Goal: Information Seeking & Learning: Learn about a topic

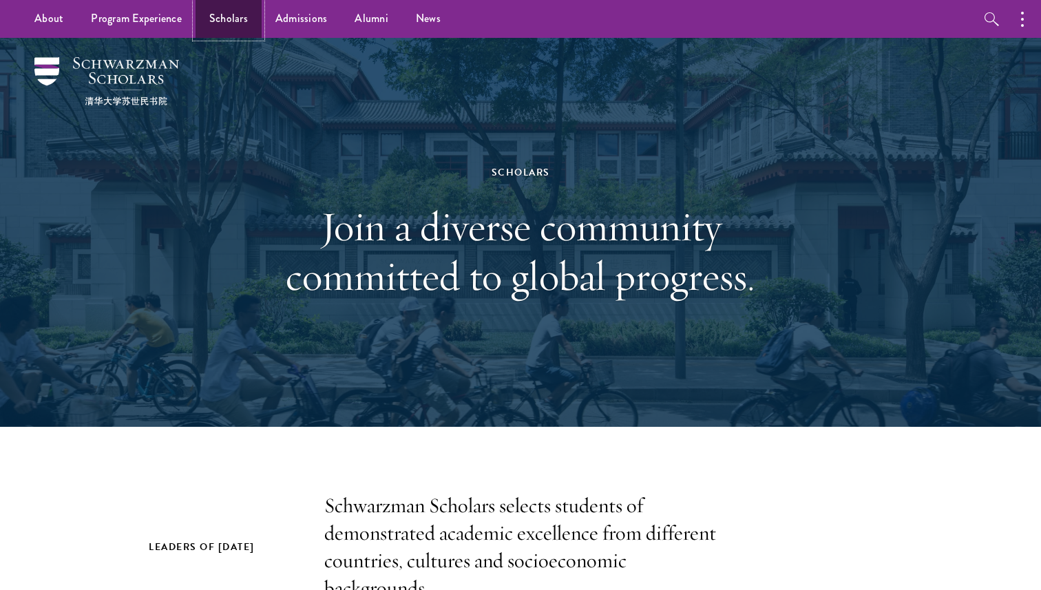
click at [248, 19] on link "Scholars" at bounding box center [228, 19] width 66 height 38
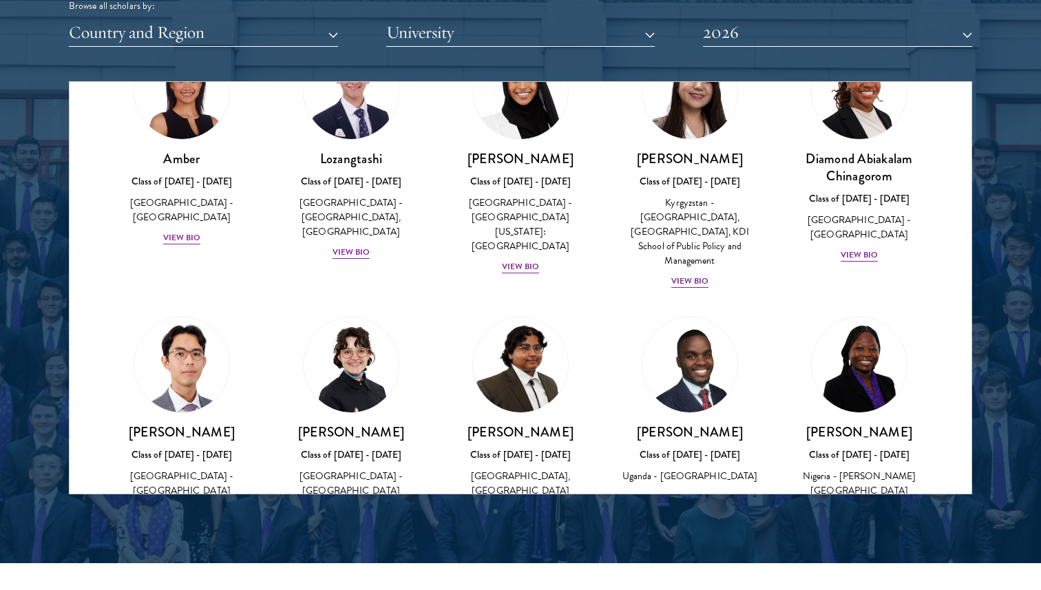
scroll to position [100, 0]
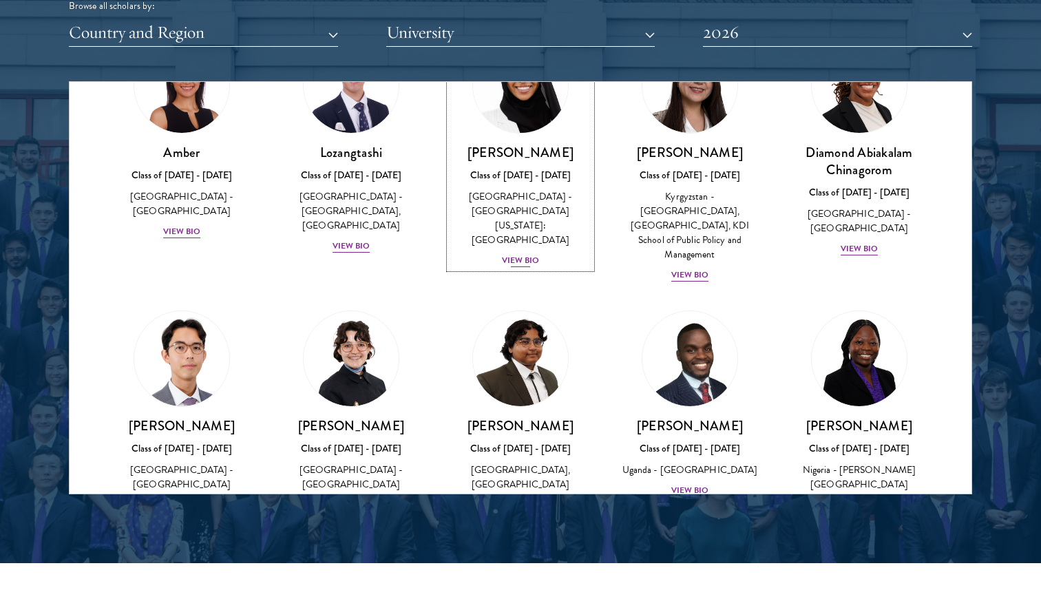
click at [534, 135] on link "Samia Abdi Class of 2025 - 2026 United States of America - University of Minnes…" at bounding box center [520, 152] width 142 height 231
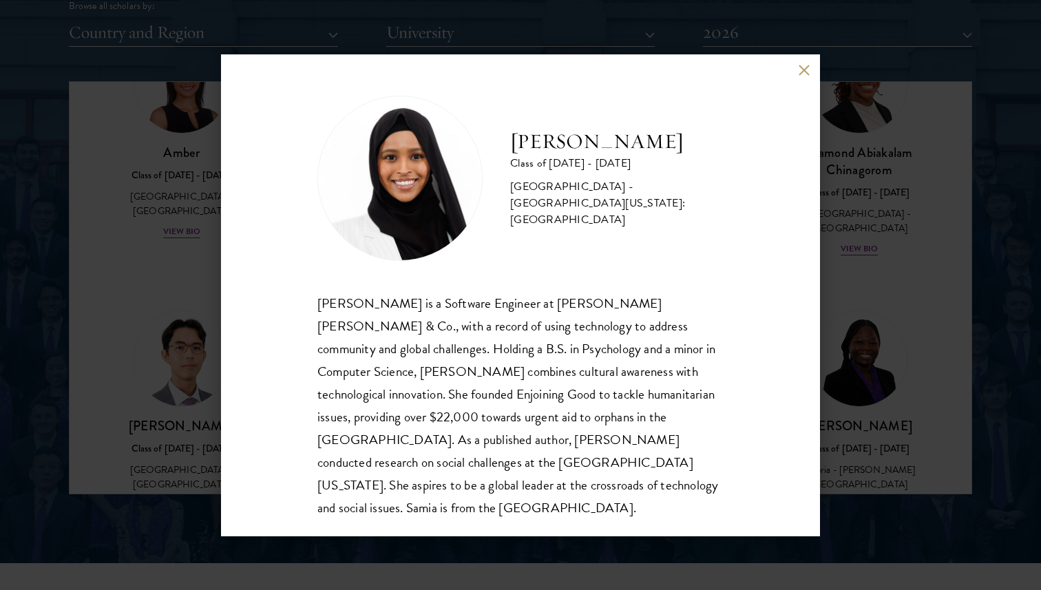
click at [897, 158] on div "Samia Abdi Class of 2025 - 2026 United States of America - University of Minnes…" at bounding box center [520, 295] width 1041 height 590
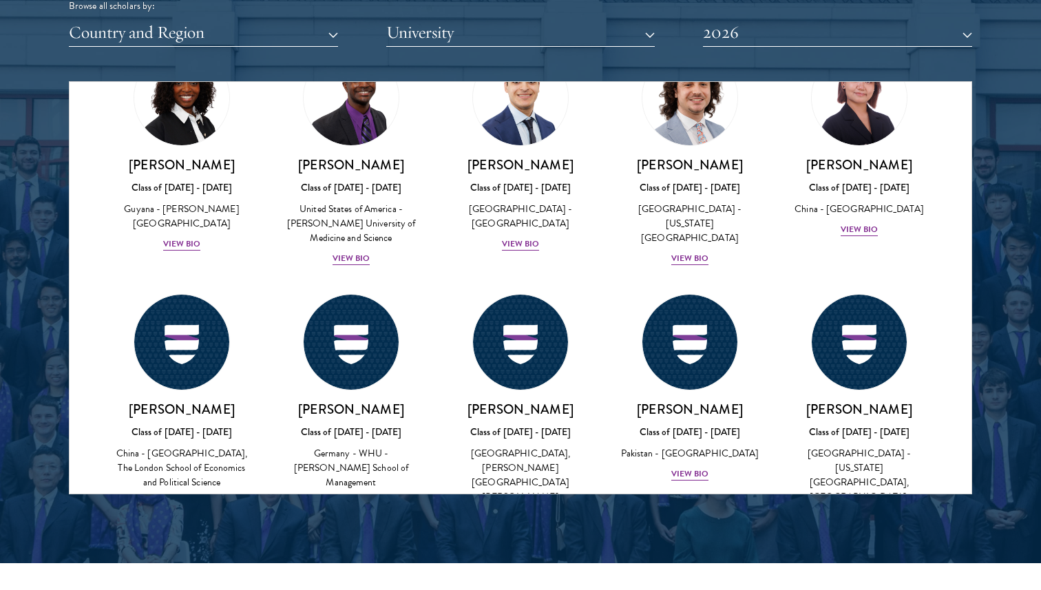
scroll to position [2515, 0]
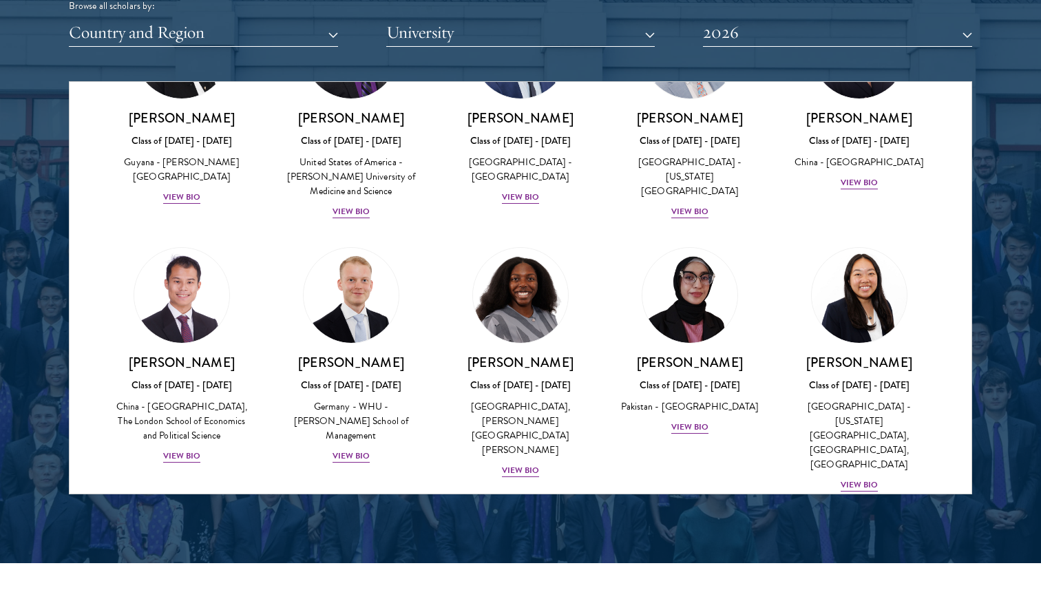
click at [724, 521] on img at bounding box center [689, 568] width 95 height 95
